Goal: Check status: Check status

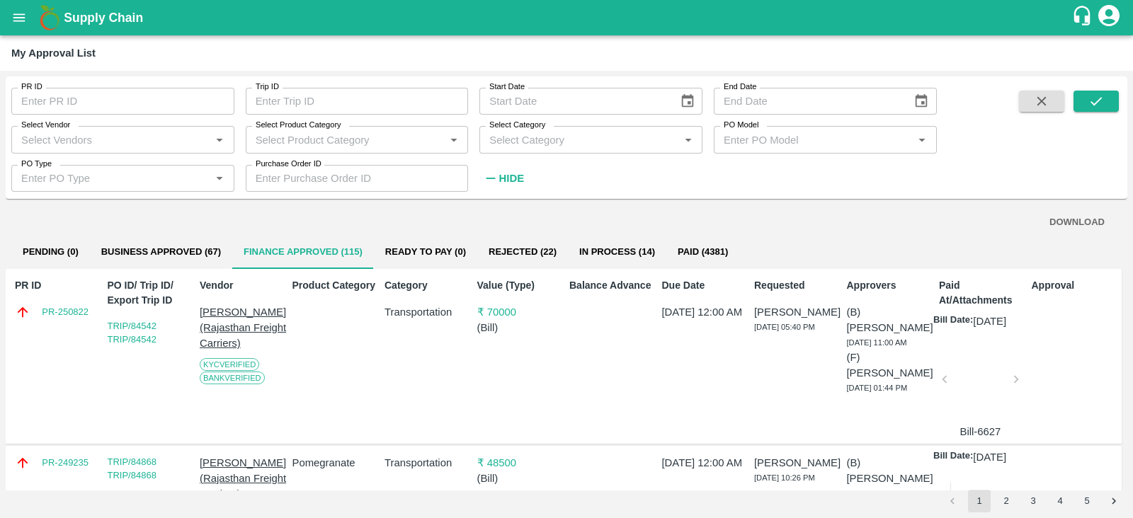
click at [92, 106] on input "PR ID" at bounding box center [122, 101] width 223 height 27
paste input "text"
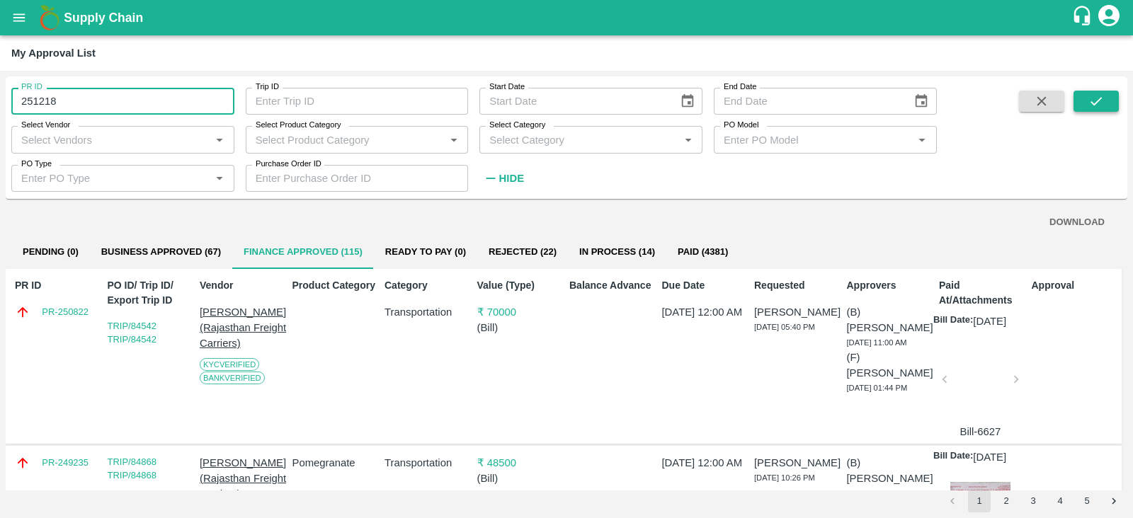
click at [1084, 104] on button "submit" at bounding box center [1096, 101] width 45 height 21
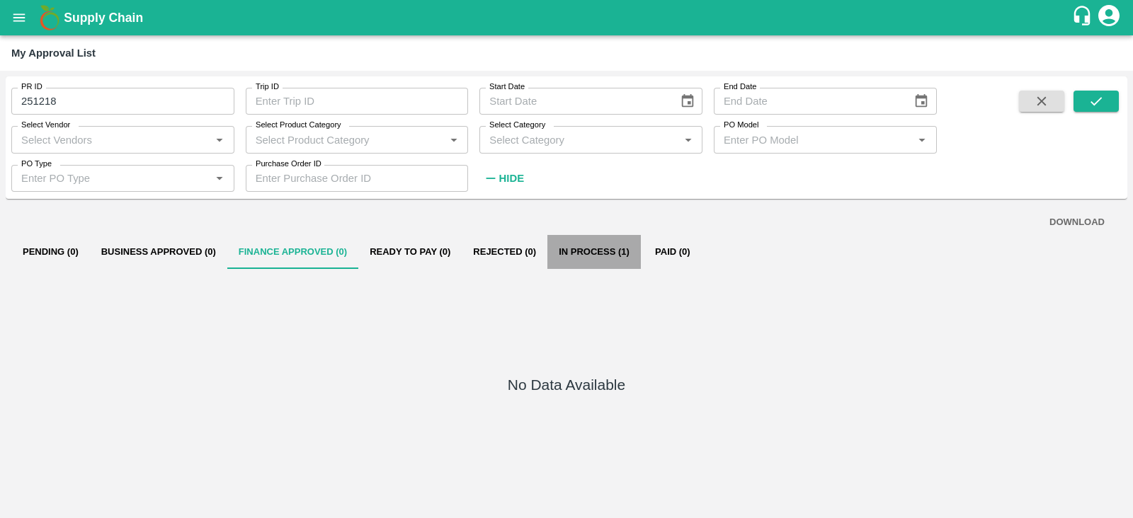
click at [589, 242] on button "In Process (1)" at bounding box center [593, 252] width 93 height 34
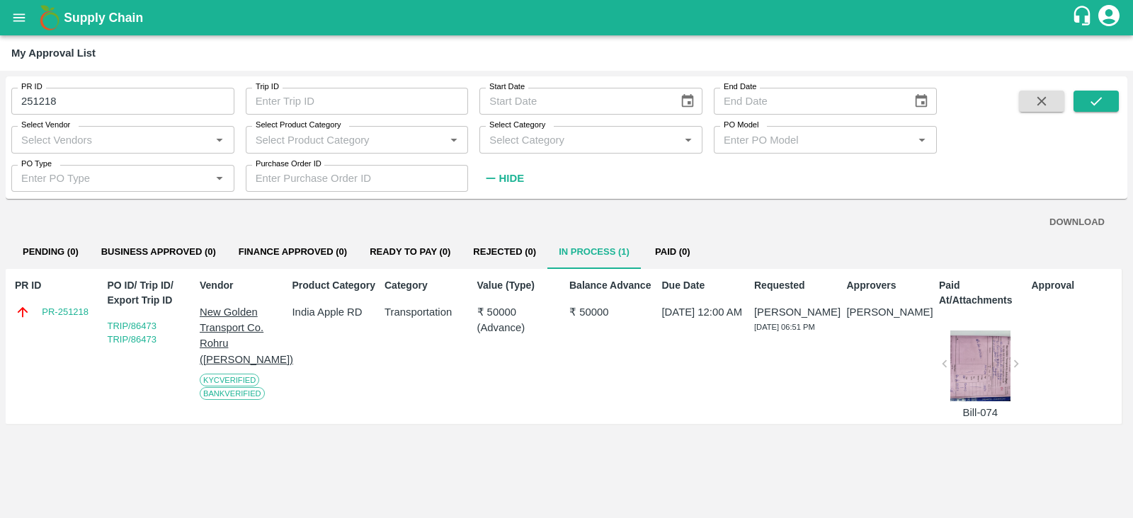
click at [63, 101] on input "251218" at bounding box center [122, 101] width 223 height 27
type input "251218"
paste input "text"
type input "250822"
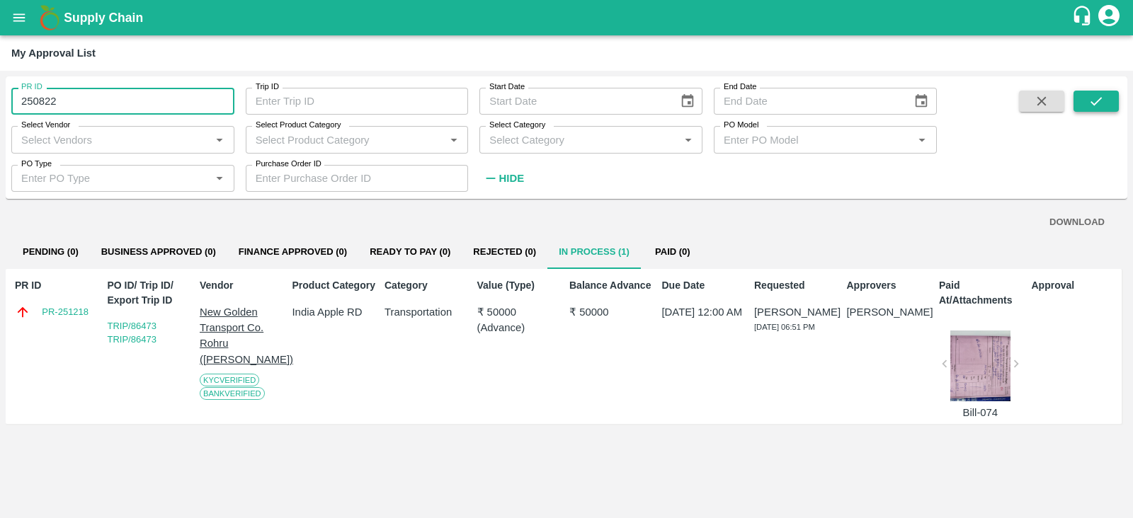
click at [1087, 98] on button "submit" at bounding box center [1096, 101] width 45 height 21
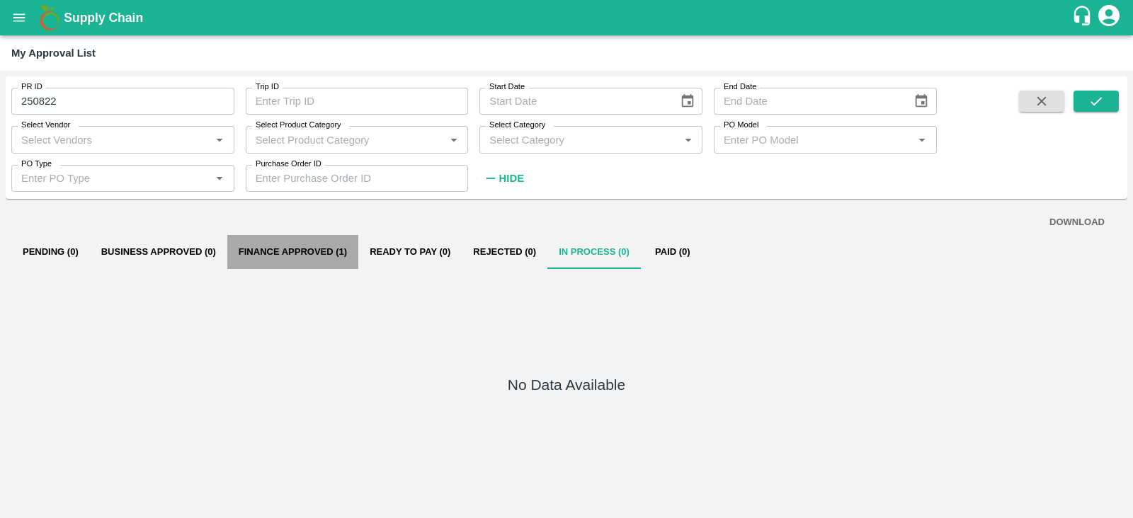
click at [311, 254] on button "Finance Approved (1)" at bounding box center [292, 252] width 131 height 34
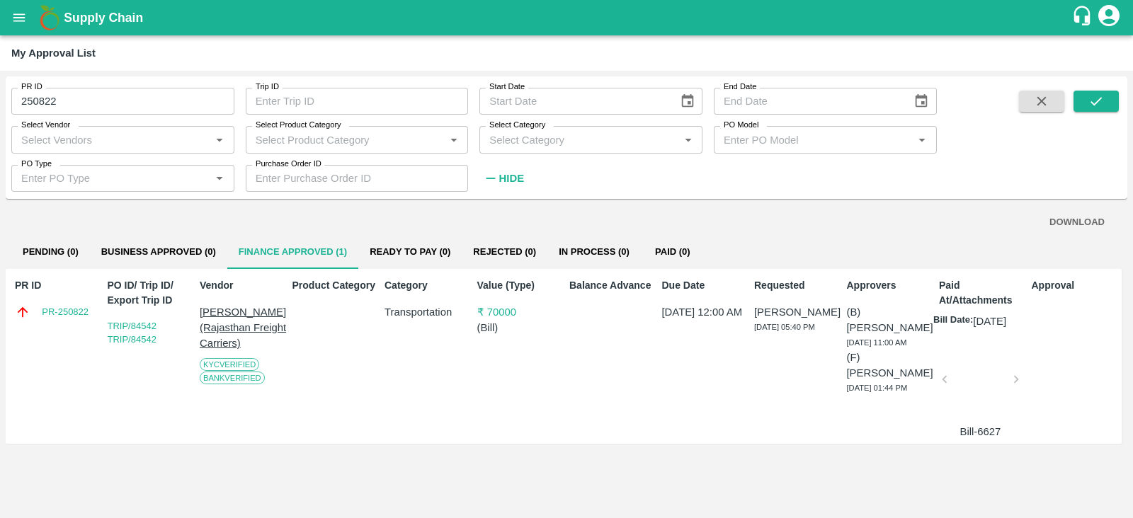
click at [963, 392] on div at bounding box center [980, 383] width 60 height 75
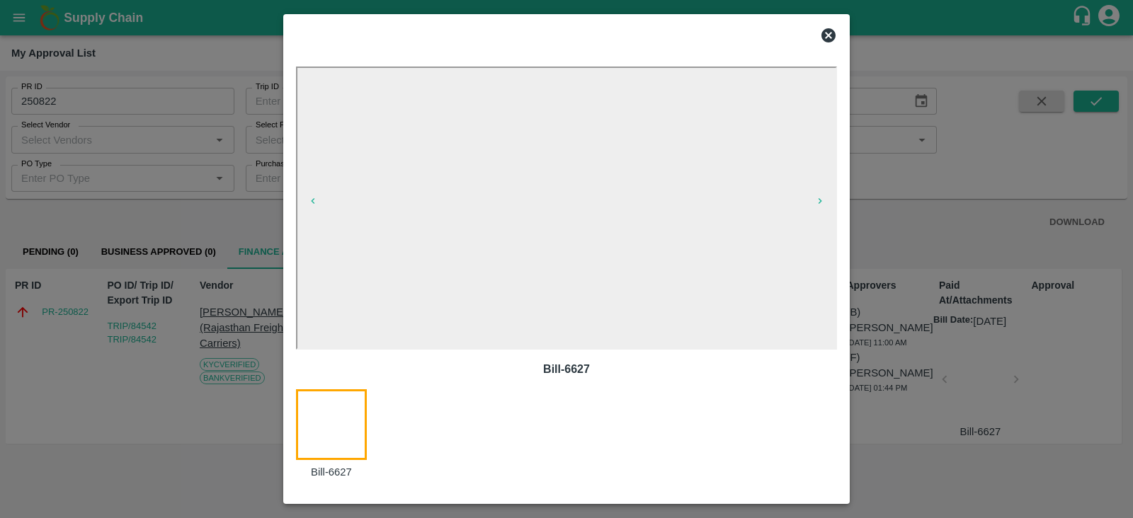
click at [831, 28] on icon at bounding box center [829, 35] width 14 height 14
